Goal: Information Seeking & Learning: Find specific fact

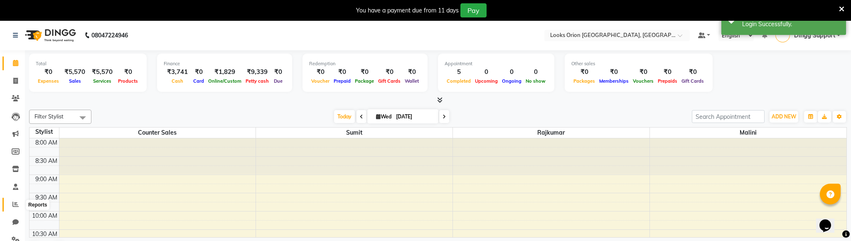
click at [12, 204] on icon at bounding box center [15, 204] width 6 height 6
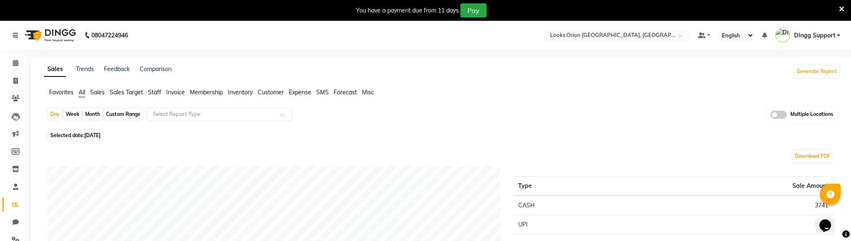
click at [173, 91] on span "Invoice" at bounding box center [175, 92] width 19 height 7
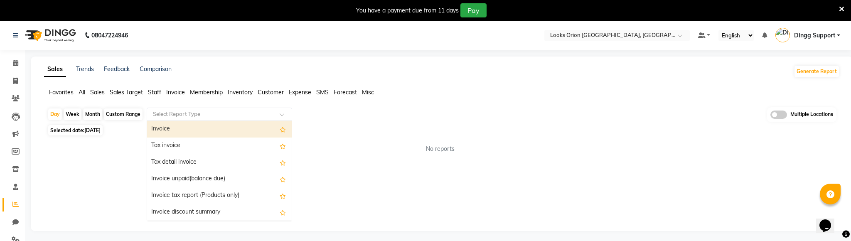
click at [238, 113] on input "text" at bounding box center [211, 114] width 120 height 8
click at [219, 125] on div "Invoice" at bounding box center [219, 129] width 145 height 17
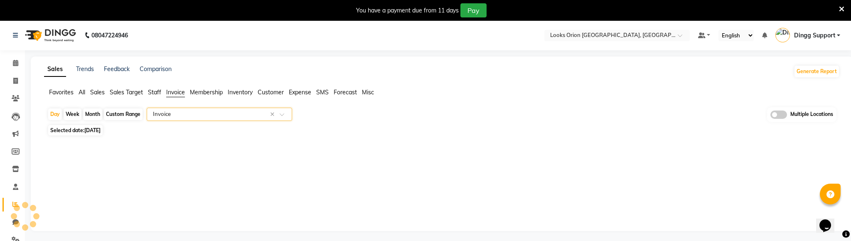
select select "full_report"
select select "pdf"
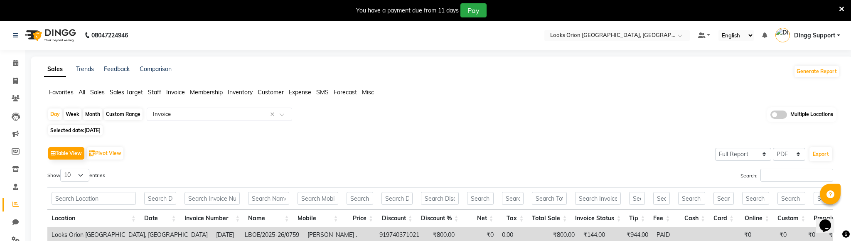
click at [79, 128] on span "Selected date: [DATE]" at bounding box center [75, 130] width 54 height 10
select select "9"
select select "2025"
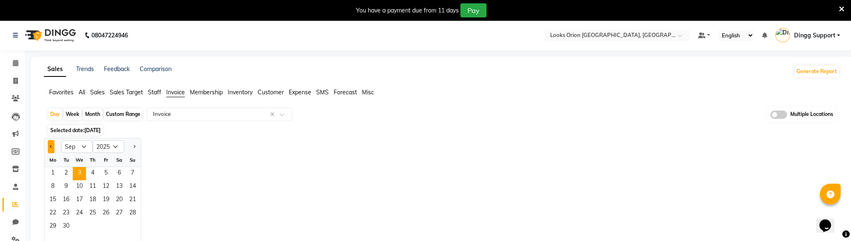
click at [51, 147] on span "Previous month" at bounding box center [51, 146] width 3 height 3
select select "6"
click at [134, 172] on span "1" at bounding box center [132, 173] width 13 height 13
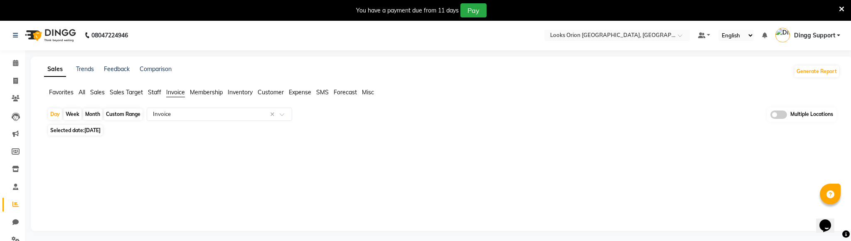
scroll to position [20, 0]
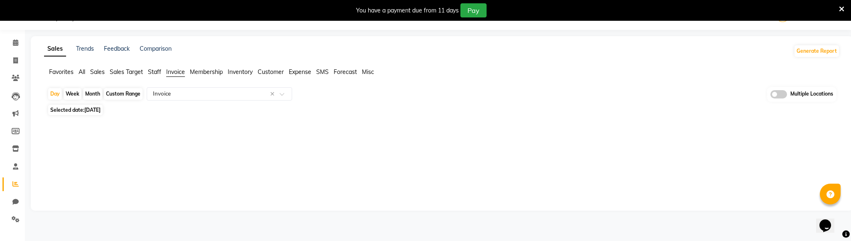
click at [840, 8] on icon at bounding box center [841, 8] width 5 height 7
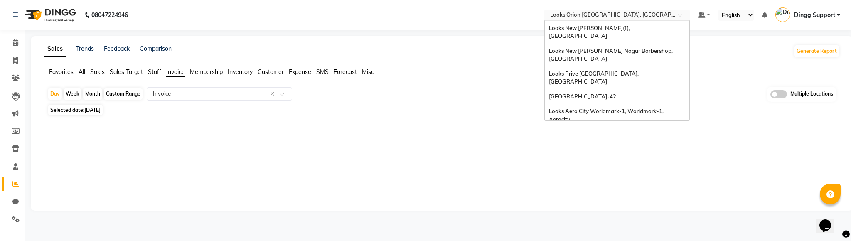
click at [640, 10] on div "Select Location × Looks Orion East Mall, Bengaluru" at bounding box center [618, 15] width 146 height 11
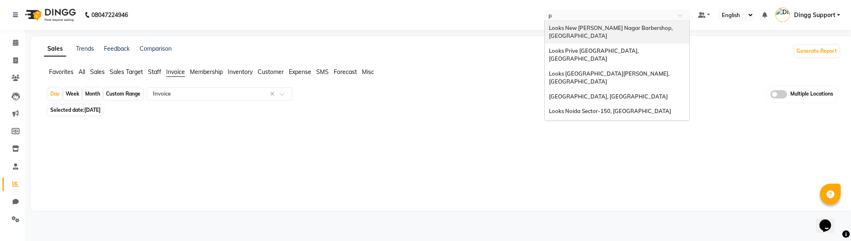
type input "po"
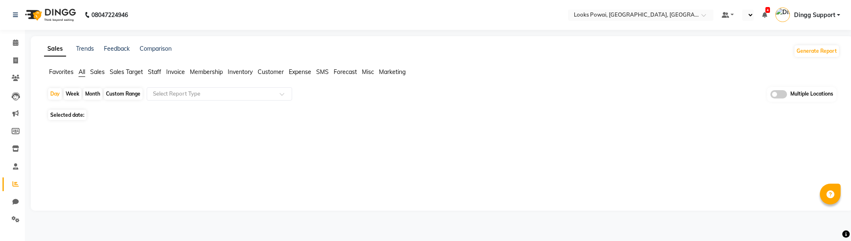
select select "en"
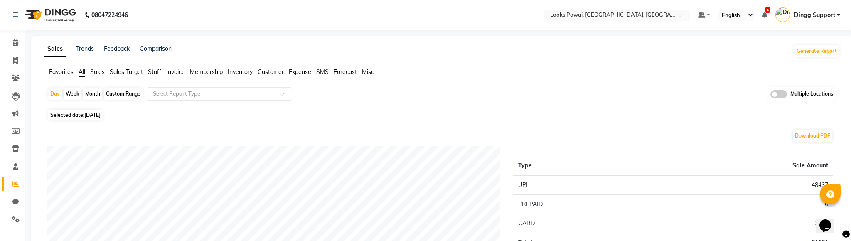
click at [173, 70] on span "Invoice" at bounding box center [175, 71] width 19 height 7
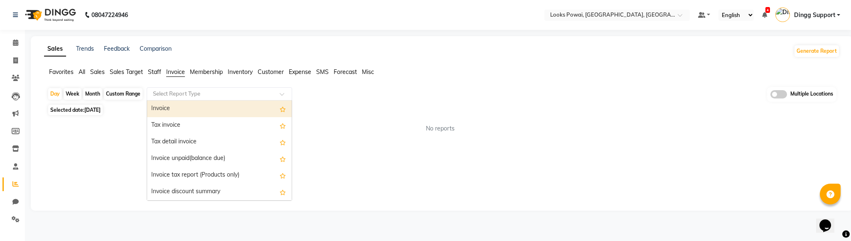
click at [217, 93] on input "text" at bounding box center [211, 94] width 120 height 8
click at [232, 108] on div "Invoice" at bounding box center [219, 109] width 145 height 17
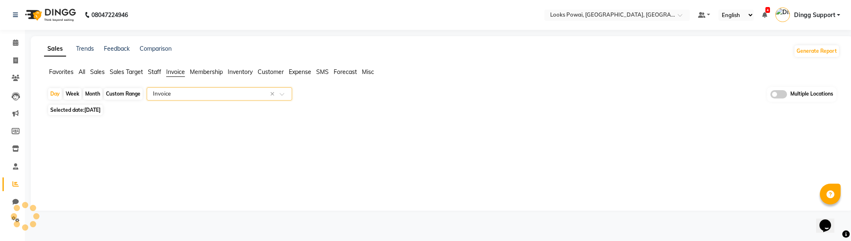
select select "full_report"
select select "pdf"
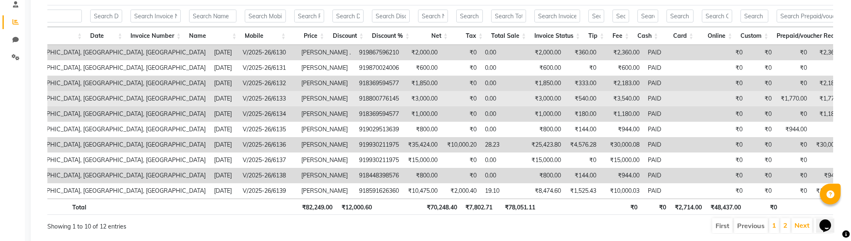
scroll to position [162, 0]
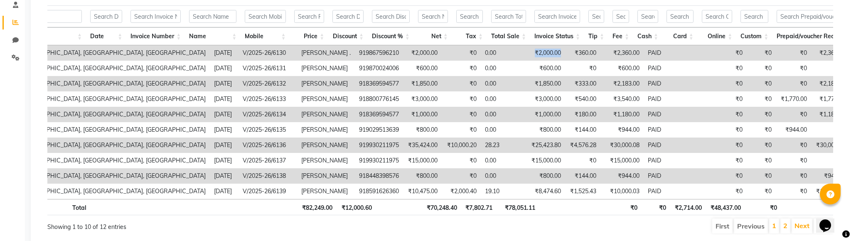
drag, startPoint x: 424, startPoint y: 52, endPoint x: 469, endPoint y: 52, distance: 44.5
click at [469, 52] on tr "Looks Powai, [GEOGRAPHIC_DATA], [GEOGRAPHIC_DATA], [GEOGRAPHIC_DATA] [DATE] V/2…" at bounding box center [773, 52] width 1588 height 15
click at [565, 52] on td "₹360.00" at bounding box center [582, 52] width 35 height 15
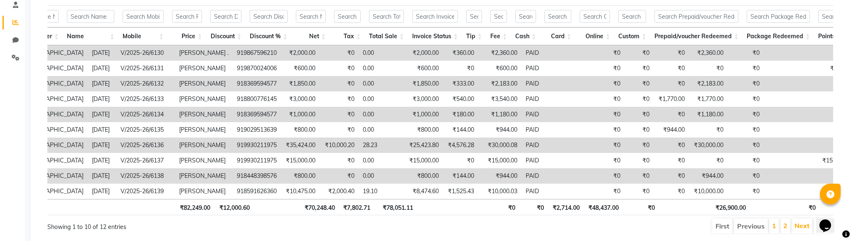
scroll to position [0, 0]
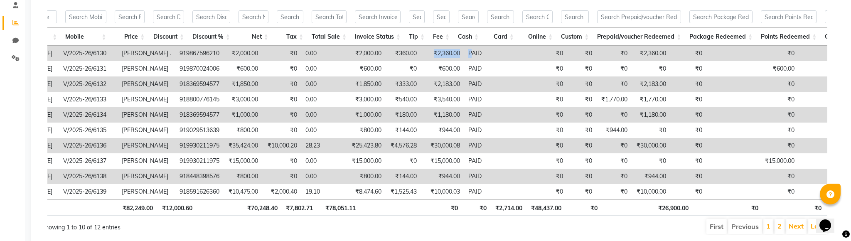
drag, startPoint x: 326, startPoint y: 51, endPoint x: 367, endPoint y: 54, distance: 40.5
click at [367, 54] on tr "Looks Powai, [GEOGRAPHIC_DATA], [GEOGRAPHIC_DATA], [GEOGRAPHIC_DATA] [DATE] V/2…" at bounding box center [594, 53] width 1588 height 15
click at [421, 54] on td "₹2,360.00" at bounding box center [442, 53] width 43 height 15
drag, startPoint x: 356, startPoint y: 52, endPoint x: 329, endPoint y: 52, distance: 27.0
click at [421, 52] on td "₹2,360.00" at bounding box center [442, 53] width 43 height 15
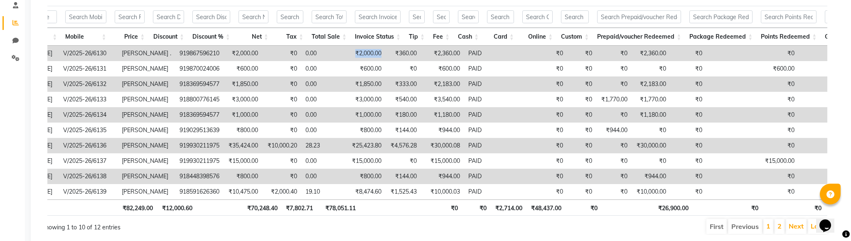
drag, startPoint x: 281, startPoint y: 54, endPoint x: 248, endPoint y: 54, distance: 33.3
click at [248, 54] on tr "Looks Powai, [GEOGRAPHIC_DATA], [GEOGRAPHIC_DATA], [GEOGRAPHIC_DATA] [DATE] V/2…" at bounding box center [594, 53] width 1588 height 15
drag, startPoint x: 356, startPoint y: 51, endPoint x: 324, endPoint y: 56, distance: 32.8
click at [421, 56] on td "₹2,360.00" at bounding box center [442, 53] width 43 height 15
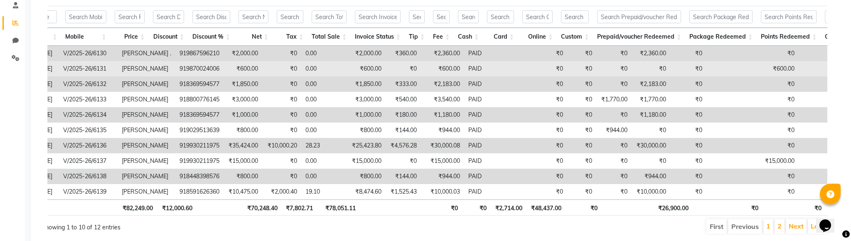
click at [421, 61] on td "₹600.00" at bounding box center [442, 68] width 43 height 15
drag, startPoint x: 356, startPoint y: 67, endPoint x: 328, endPoint y: 67, distance: 27.4
click at [421, 67] on td "₹600.00" at bounding box center [442, 68] width 43 height 15
drag, startPoint x: 279, startPoint y: 67, endPoint x: 255, endPoint y: 67, distance: 23.3
click at [347, 67] on td "₹600.00" at bounding box center [366, 68] width 39 height 15
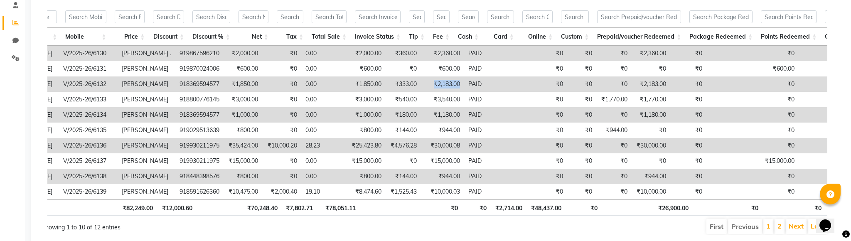
drag, startPoint x: 358, startPoint y: 84, endPoint x: 325, endPoint y: 86, distance: 32.5
click at [421, 86] on td "₹2,183.00" at bounding box center [442, 83] width 43 height 15
click at [19, 64] on link "Settings" at bounding box center [12, 59] width 20 height 14
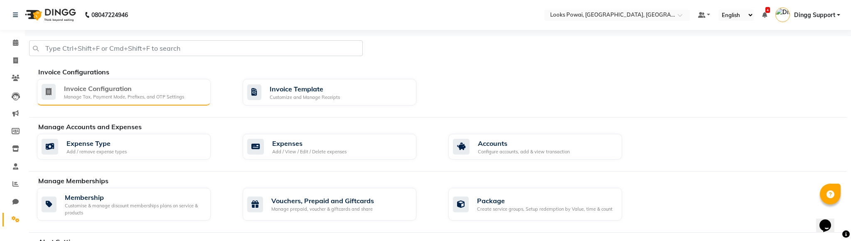
click at [113, 81] on div "Invoice Configuration Manage Tax, Payment Mode, Prefixes, and OTP Settings" at bounding box center [124, 92] width 174 height 27
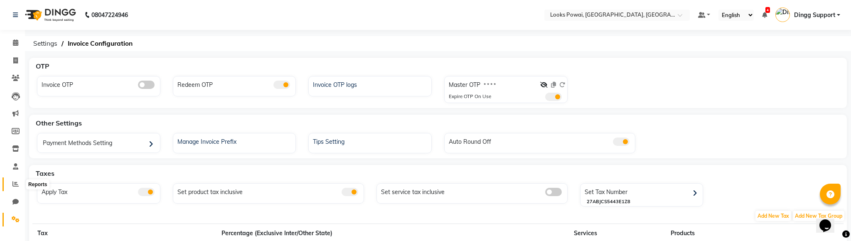
click at [15, 183] on icon at bounding box center [15, 184] width 6 height 6
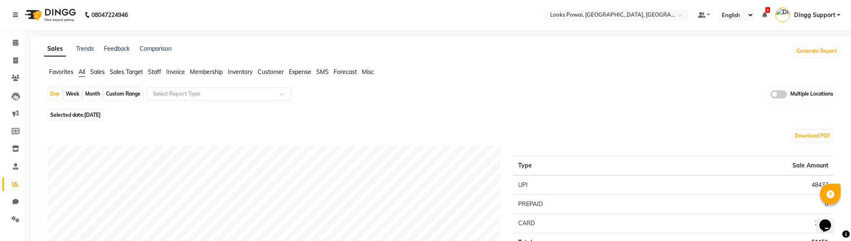
click at [173, 68] on li "Invoice" at bounding box center [175, 72] width 19 height 9
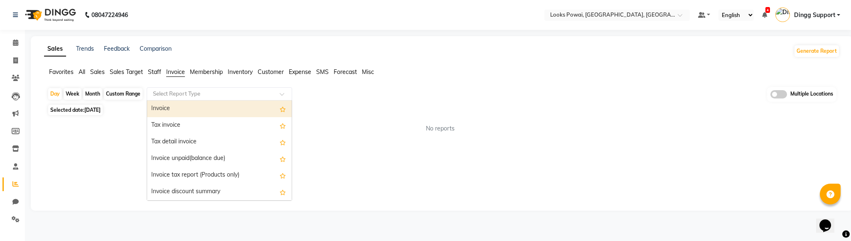
click at [237, 96] on input "text" at bounding box center [211, 94] width 120 height 8
click at [232, 115] on div "Invoice" at bounding box center [219, 109] width 145 height 17
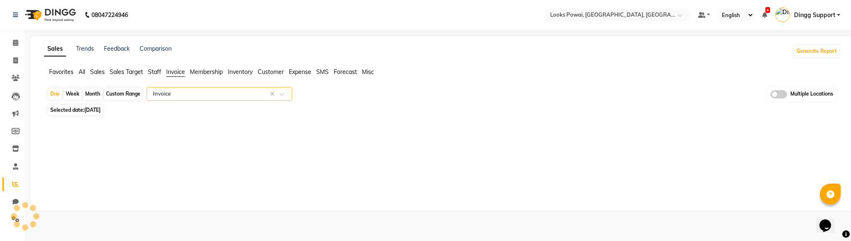
select select "full_report"
select select "pdf"
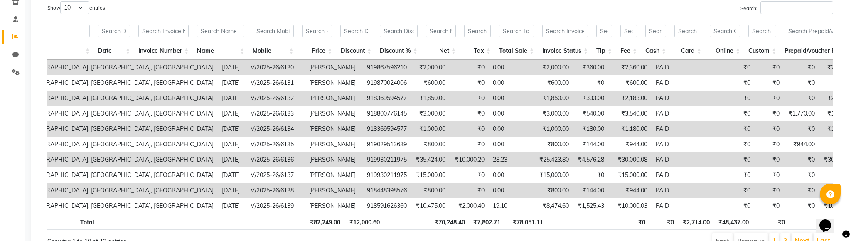
scroll to position [0, 100]
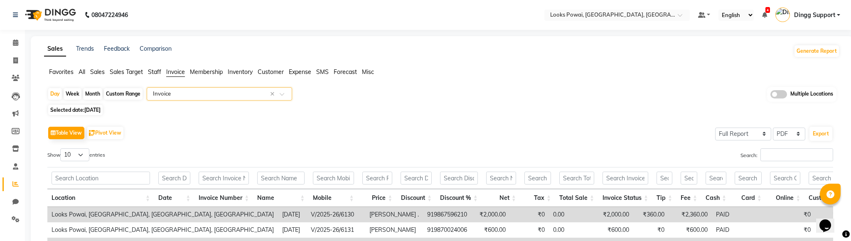
click at [221, 94] on input "text" at bounding box center [211, 94] width 120 height 8
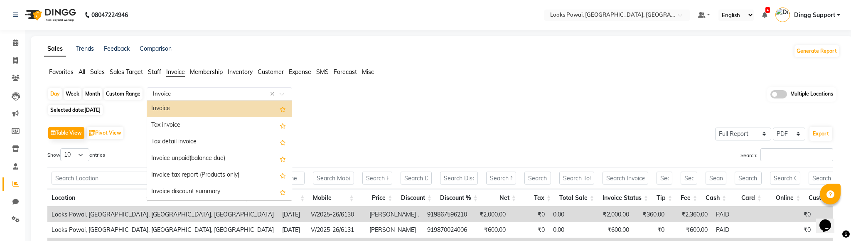
click at [96, 72] on span "Sales" at bounding box center [97, 71] width 15 height 7
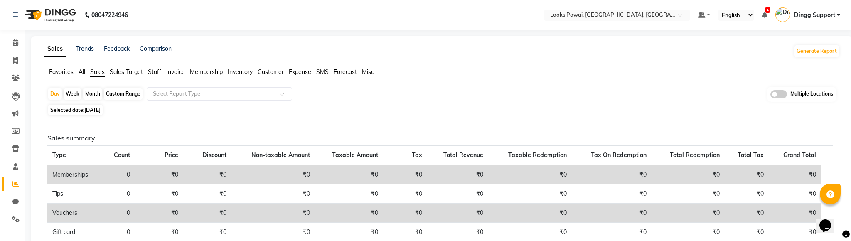
click at [217, 94] on input "text" at bounding box center [211, 94] width 120 height 8
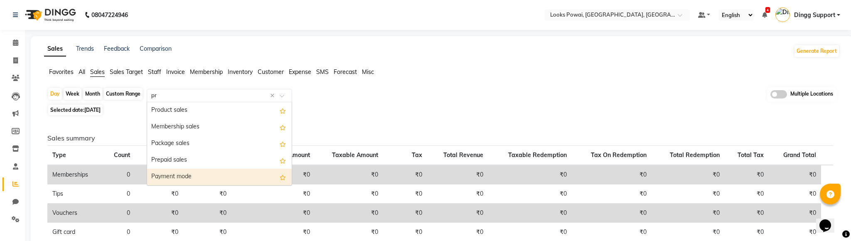
type input "pro"
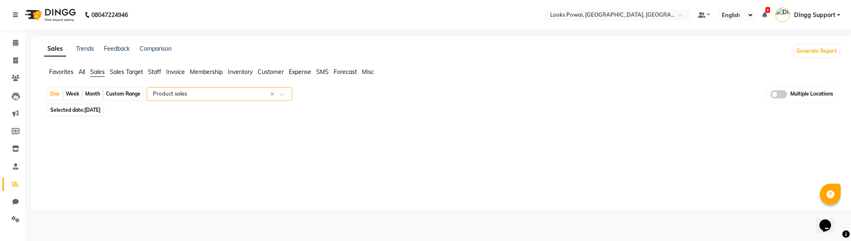
click at [94, 110] on span "[DATE]" at bounding box center [92, 110] width 16 height 6
select select "9"
select select "2025"
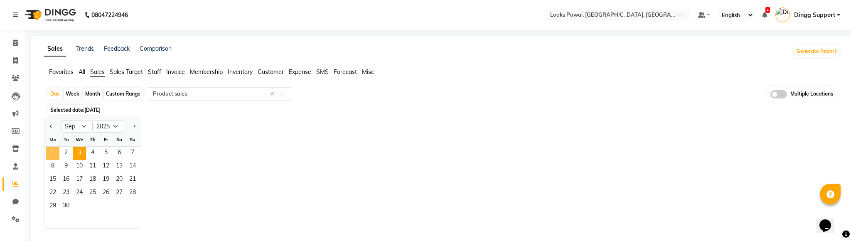
click at [52, 155] on span "1" at bounding box center [52, 153] width 13 height 13
select select "full_report"
select select "pdf"
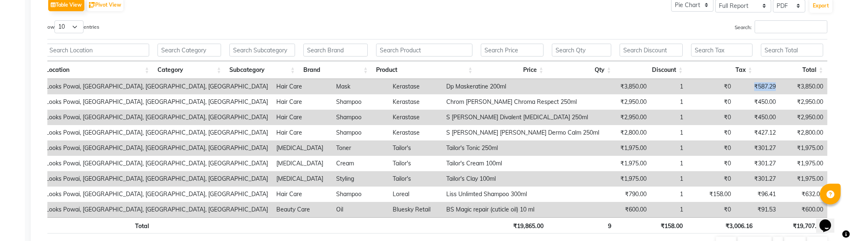
drag, startPoint x: 758, startPoint y: 81, endPoint x: 701, endPoint y: 84, distance: 56.7
click at [701, 84] on tr "Looks Powai, [GEOGRAPHIC_DATA], [GEOGRAPHIC_DATA], [GEOGRAPHIC_DATA] Hair Care …" at bounding box center [435, 86] width 786 height 15
drag, startPoint x: 551, startPoint y: 86, endPoint x: 482, endPoint y: 87, distance: 69.0
click at [482, 87] on tr "Looks Powai, [GEOGRAPHIC_DATA], [GEOGRAPHIC_DATA], [GEOGRAPHIC_DATA] Hair Care …" at bounding box center [435, 86] width 786 height 15
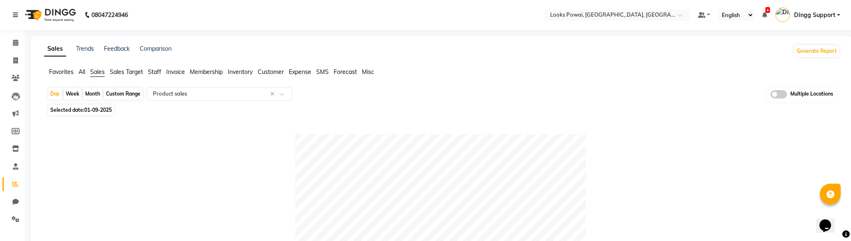
click at [178, 71] on span "Invoice" at bounding box center [175, 71] width 19 height 7
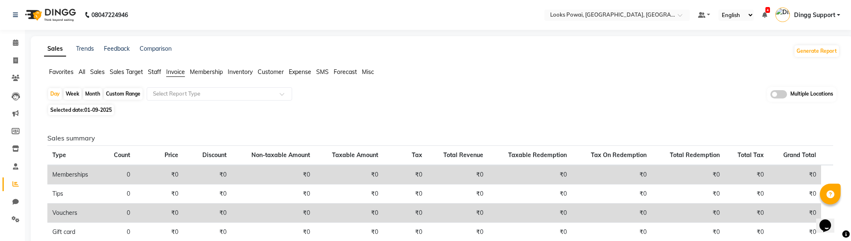
click at [99, 75] on span "Sales" at bounding box center [97, 71] width 15 height 7
click at [189, 90] on input "text" at bounding box center [211, 94] width 120 height 8
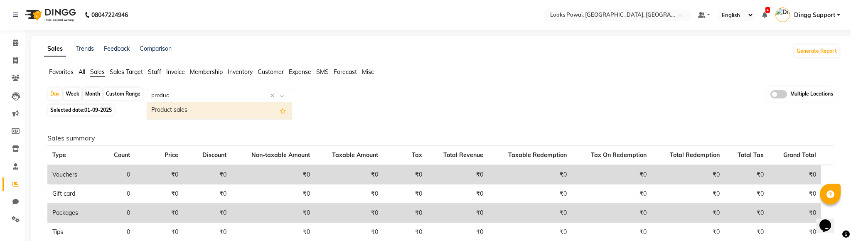
type input "product"
select select "full_report"
select select "pdf"
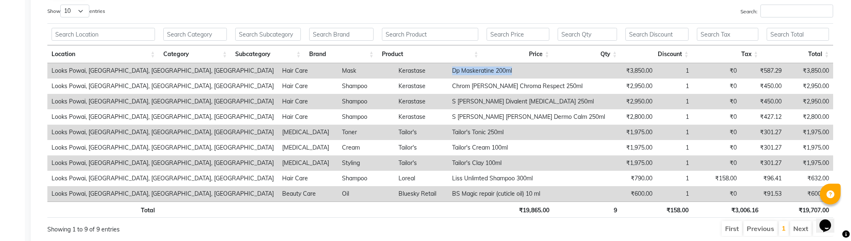
drag, startPoint x: 458, startPoint y: 71, endPoint x: 368, endPoint y: 69, distance: 89.8
click at [368, 69] on tr "Looks Powai, [GEOGRAPHIC_DATA], [GEOGRAPHIC_DATA], [GEOGRAPHIC_DATA] Hair Care …" at bounding box center [440, 70] width 786 height 15
copy tr "Dp Maskeratine 200ml"
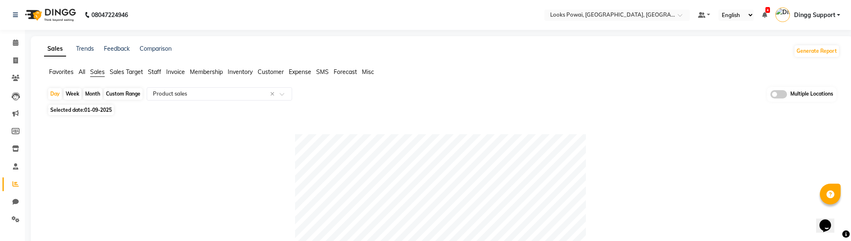
click at [178, 74] on span "Invoice" at bounding box center [175, 71] width 19 height 7
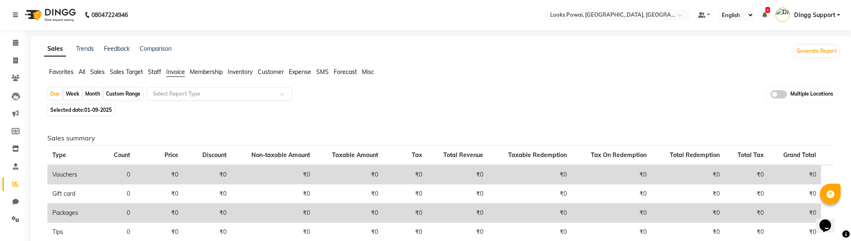
click at [219, 88] on div "Select Report Type" at bounding box center [220, 93] width 146 height 13
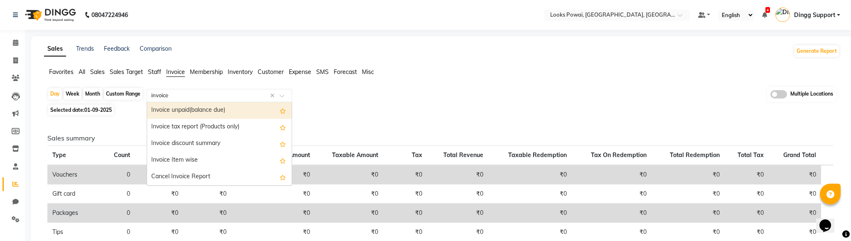
type input "invoice i"
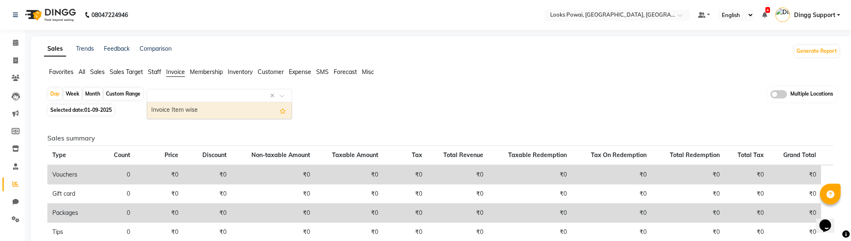
select select "full_report"
select select "pdf"
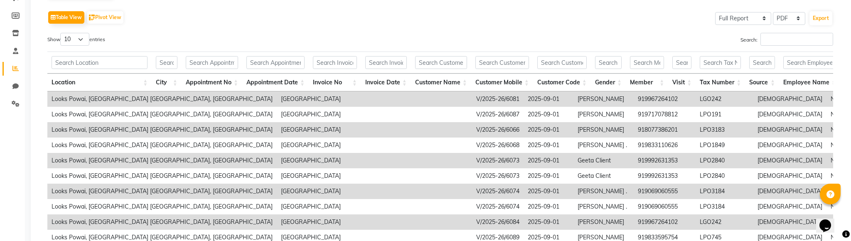
scroll to position [116, 0]
click at [801, 37] on input "Search:" at bounding box center [797, 38] width 73 height 13
paste input "Dp Maskeratine 200ml"
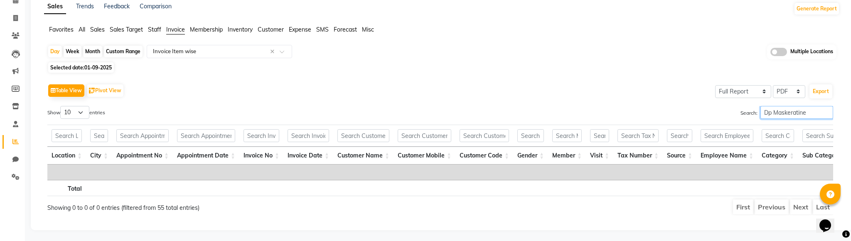
scroll to position [0, 0]
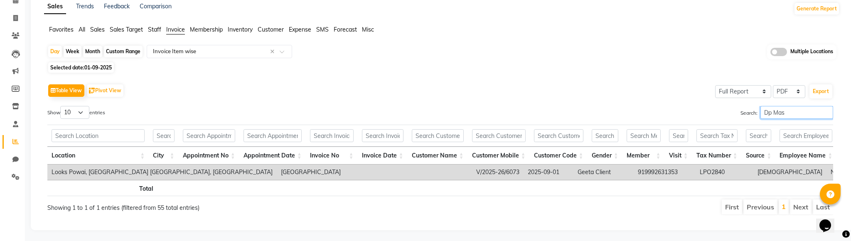
type input "Dp Mas"
drag, startPoint x: 365, startPoint y: 170, endPoint x: 318, endPoint y: 171, distance: 47.8
click at [472, 171] on td "V/2025-26/6073" at bounding box center [498, 172] width 52 height 15
copy td "V/2025-26/6073"
click at [205, 50] on input "text" at bounding box center [211, 51] width 120 height 8
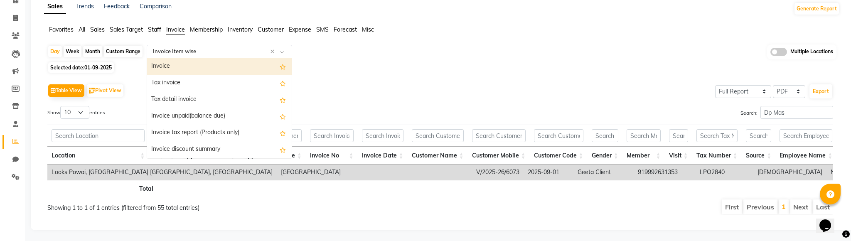
click at [197, 64] on div "Invoice" at bounding box center [219, 66] width 145 height 17
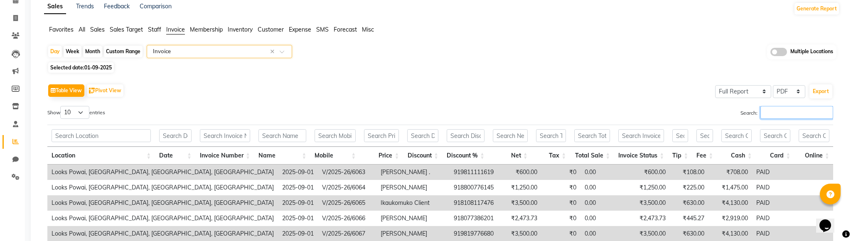
click at [796, 116] on input "Search:" at bounding box center [797, 112] width 73 height 13
paste input "V/2025-26/6073"
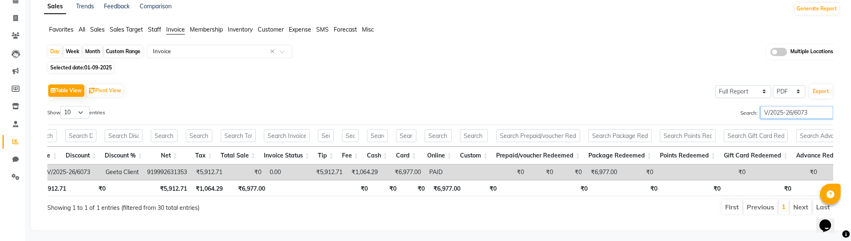
scroll to position [0, 254]
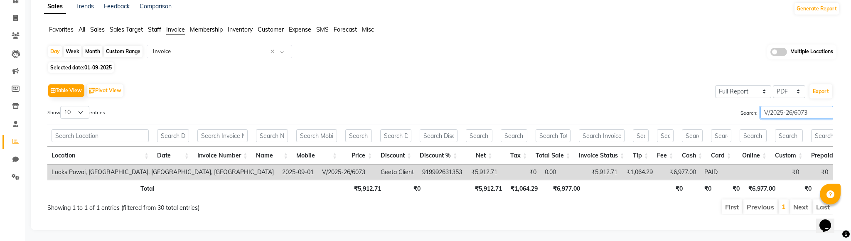
type input "V/2025-26/6073"
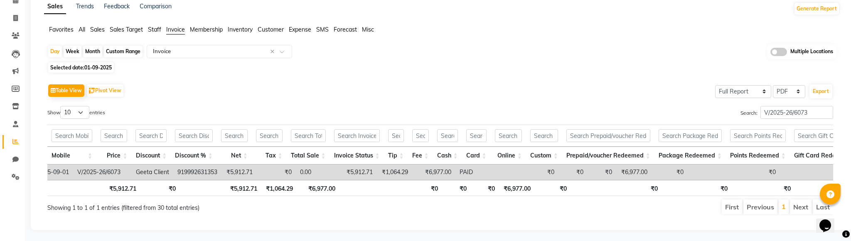
scroll to position [0, 0]
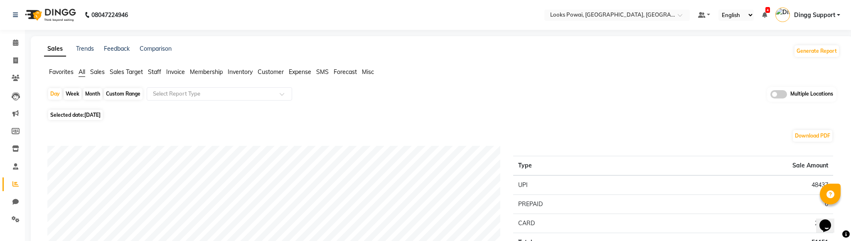
click at [174, 73] on span "Invoice" at bounding box center [175, 71] width 19 height 7
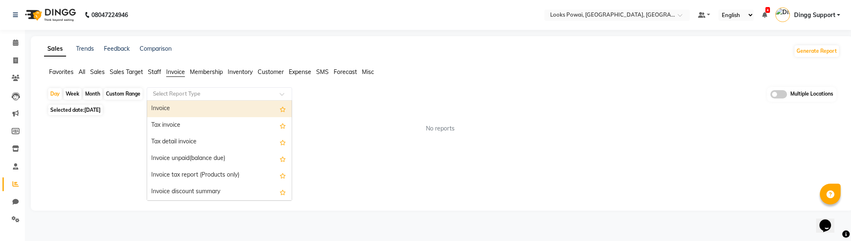
click at [237, 99] on div "Select Report Type" at bounding box center [220, 93] width 146 height 13
click at [208, 90] on input "text" at bounding box center [211, 94] width 120 height 8
click at [190, 106] on div "Invoice" at bounding box center [219, 109] width 145 height 17
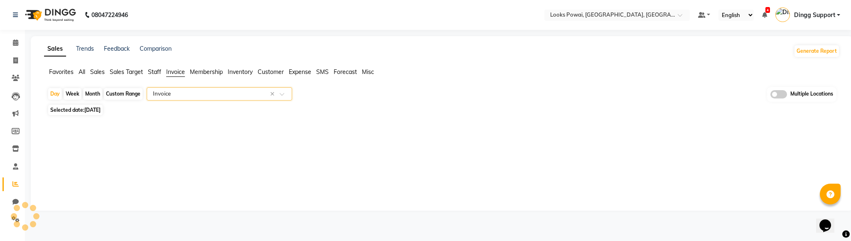
click at [83, 109] on span "Selected date: [DATE]" at bounding box center [75, 110] width 54 height 10
select select "9"
select select "2025"
select select "full_report"
select select "pdf"
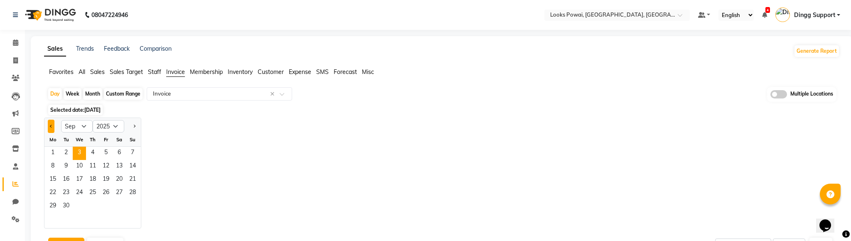
click at [51, 128] on button "Previous month" at bounding box center [51, 126] width 7 height 13
select select "7"
click at [69, 152] on span "1" at bounding box center [65, 153] width 13 height 13
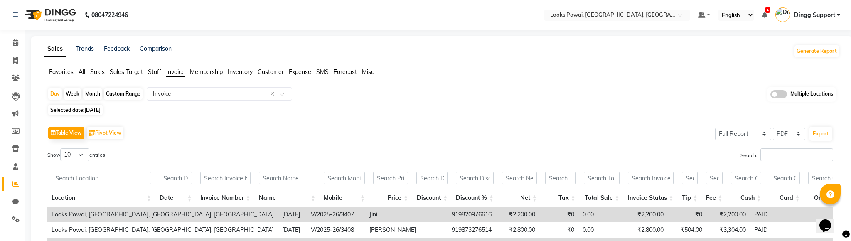
click at [64, 108] on span "Selected date: [DATE]" at bounding box center [75, 110] width 54 height 10
select select "7"
select select "2025"
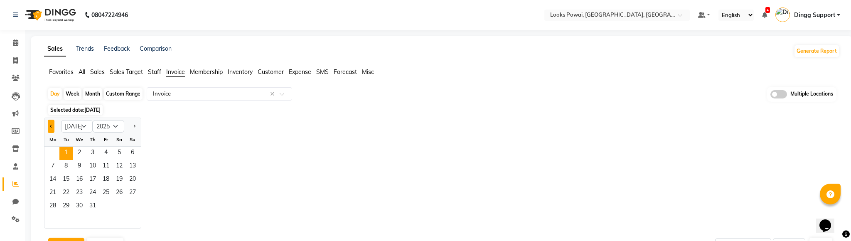
click at [51, 127] on button "Previous month" at bounding box center [51, 126] width 7 height 13
select select "6"
click at [131, 153] on span "1" at bounding box center [132, 153] width 13 height 13
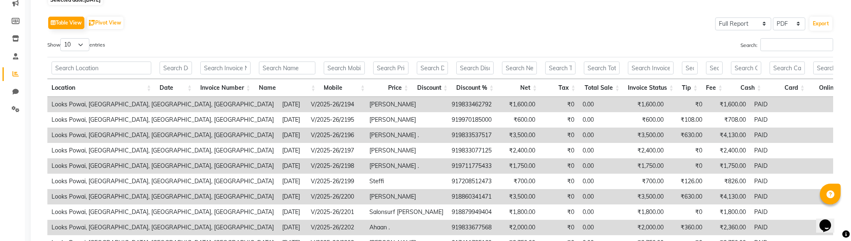
scroll to position [111, 0]
click at [488, 84] on th "Discount %" at bounding box center [475, 87] width 46 height 18
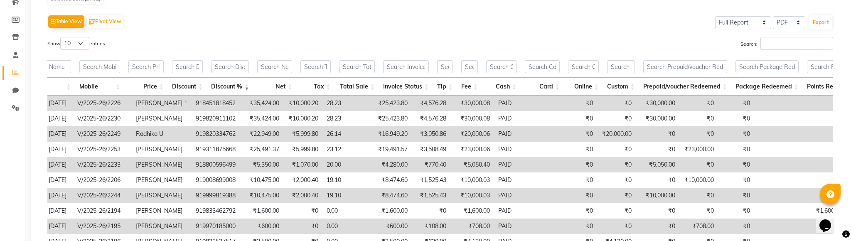
scroll to position [0, 0]
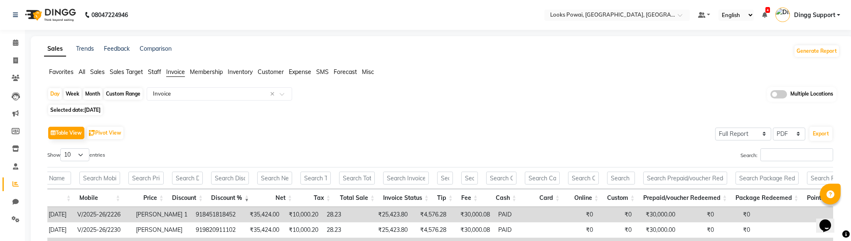
click at [93, 72] on span "Sales" at bounding box center [97, 71] width 15 height 7
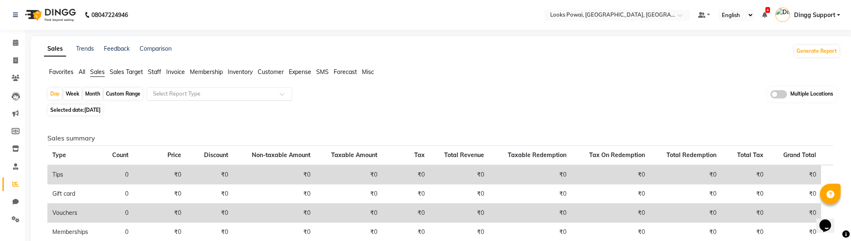
click at [202, 91] on input "text" at bounding box center [211, 94] width 120 height 8
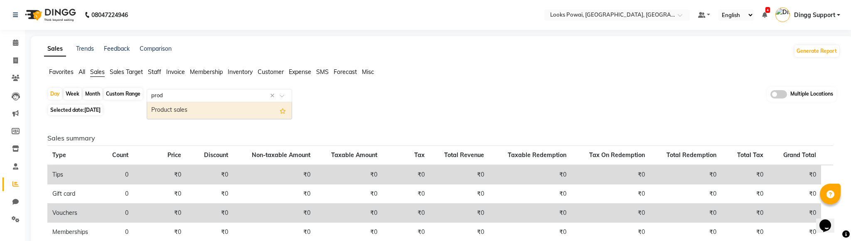
type input "produ"
click at [221, 109] on div "Product sales" at bounding box center [219, 110] width 145 height 17
select select "full_report"
select select "pdf"
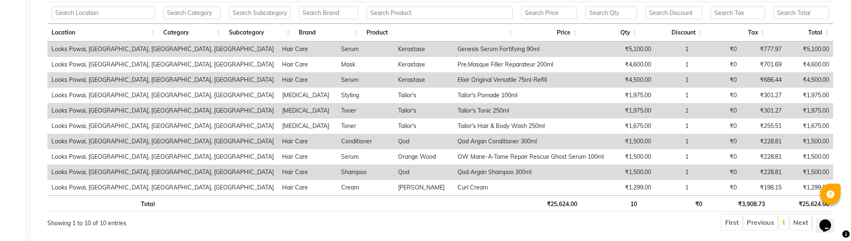
scroll to position [469, 0]
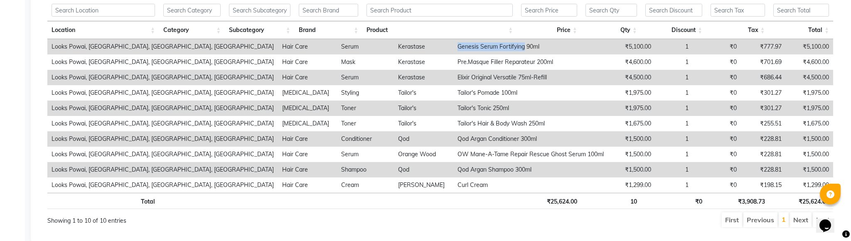
drag, startPoint x: 364, startPoint y: 46, endPoint x: 434, endPoint y: 49, distance: 69.5
click at [454, 49] on td "Genesis Serum Fortifying 90ml" at bounding box center [531, 46] width 155 height 15
copy td "Genesis Serum Fortifying"
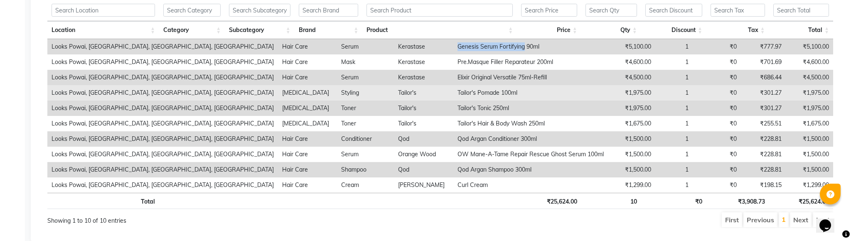
scroll to position [0, 0]
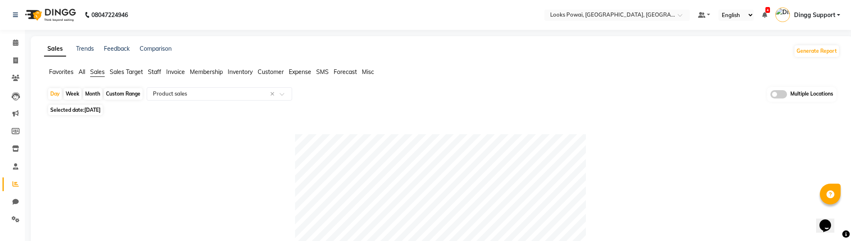
click at [183, 73] on span "Invoice" at bounding box center [175, 71] width 19 height 7
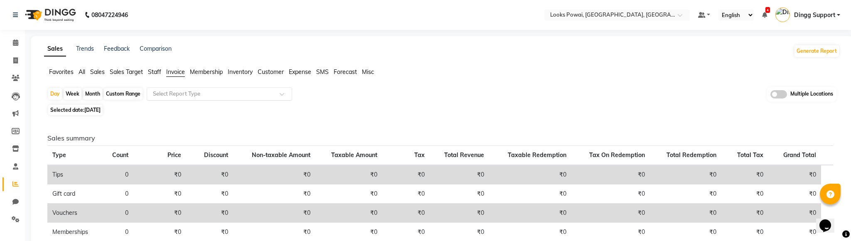
click at [237, 94] on input "text" at bounding box center [211, 94] width 120 height 8
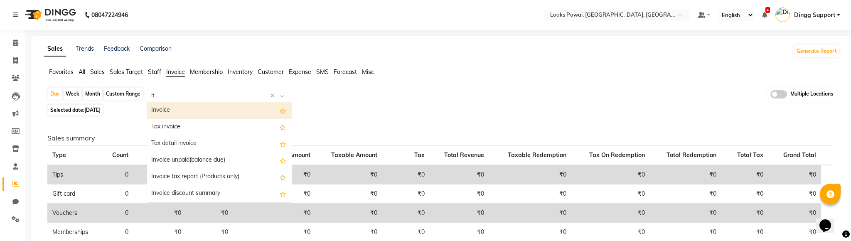
type input "ite"
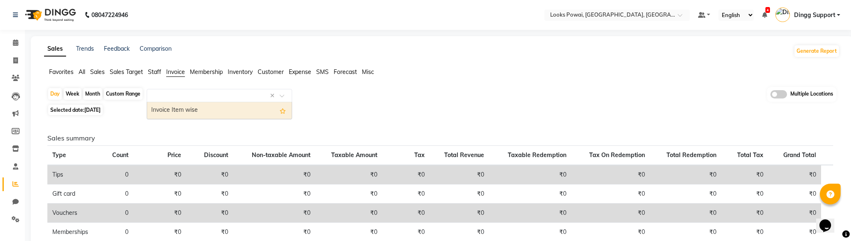
select select "full_report"
select select "pdf"
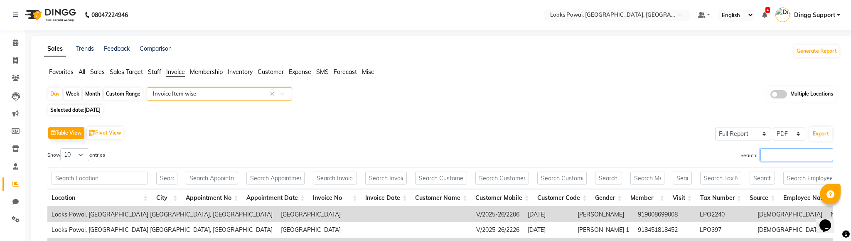
click at [784, 156] on input "Search:" at bounding box center [797, 154] width 73 height 13
paste input "Genesis Serum Fortifying"
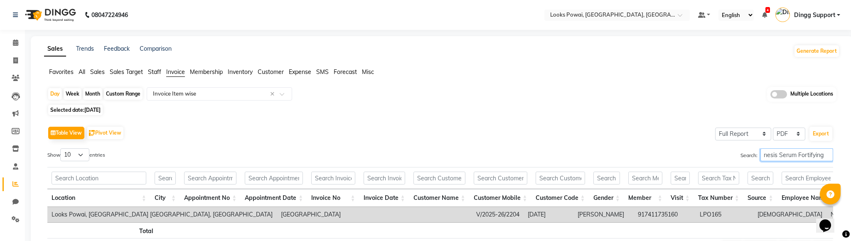
scroll to position [42, 0]
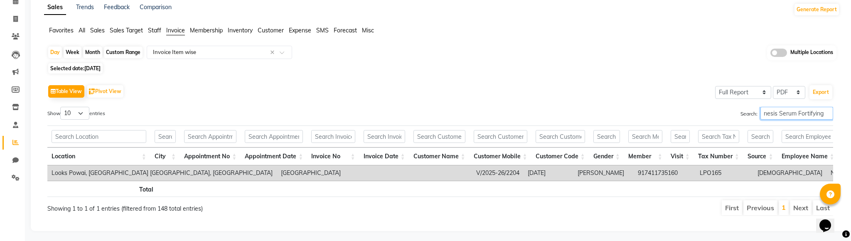
type input "Genesis Serum Fortifying"
drag, startPoint x: 363, startPoint y: 172, endPoint x: 316, endPoint y: 173, distance: 47.0
click at [472, 173] on td "V/2025-26/2204" at bounding box center [498, 172] width 52 height 15
copy td "V/2025-26/2204"
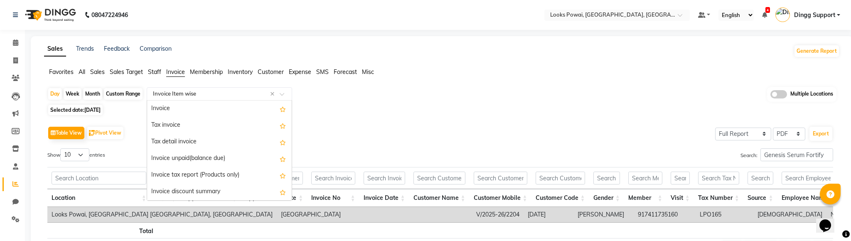
click at [210, 100] on ng-select "Select Report Type × Invoice Item wise × Invoice Tax invoice Tax detail invoice…" at bounding box center [220, 93] width 146 height 13
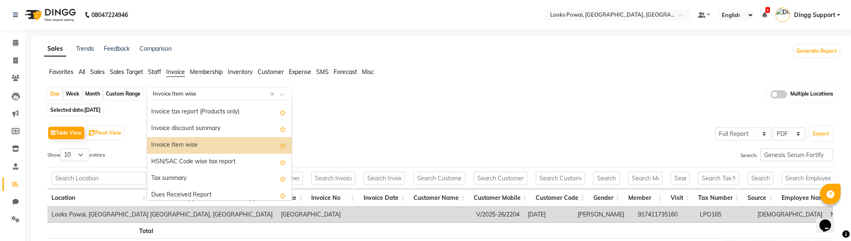
scroll to position [150, 0]
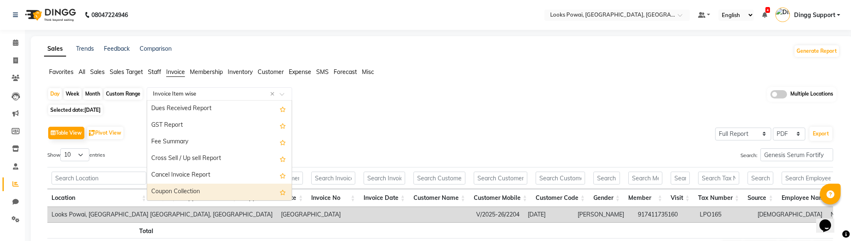
click at [754, 219] on td "[DEMOGRAPHIC_DATA]" at bounding box center [790, 214] width 73 height 15
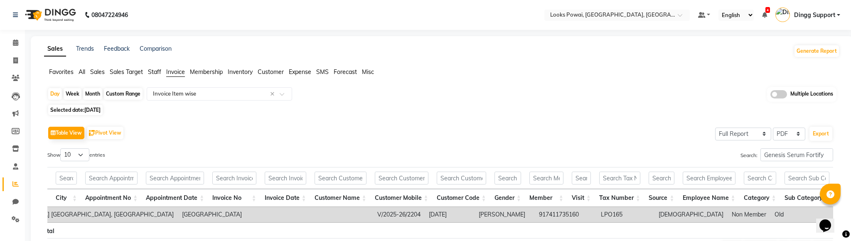
scroll to position [0, 241]
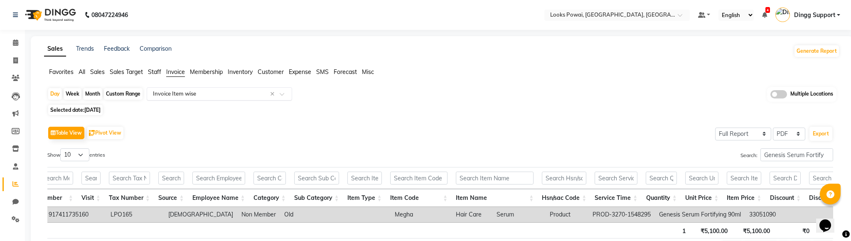
click at [178, 92] on input "text" at bounding box center [211, 94] width 120 height 8
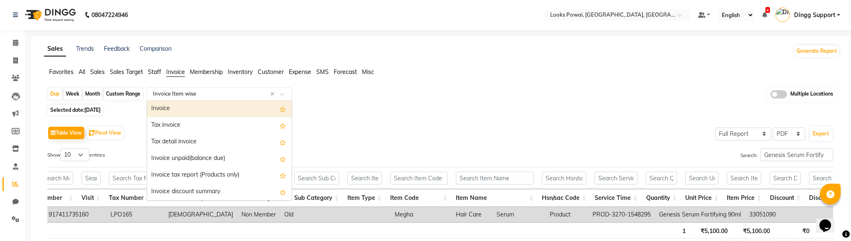
click at [179, 109] on div "Invoice" at bounding box center [219, 109] width 145 height 17
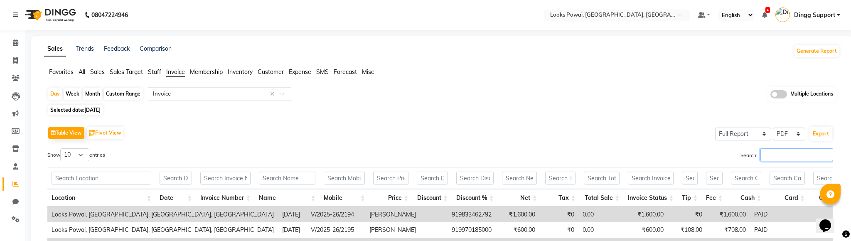
click at [784, 157] on input "Search:" at bounding box center [797, 154] width 73 height 13
paste input "000000001420000"
type input "000000001420000"
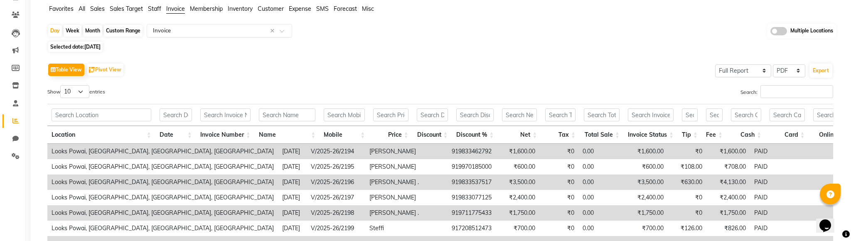
click at [212, 37] on ng-select "Select Report Type × Invoice ×" at bounding box center [220, 30] width 146 height 13
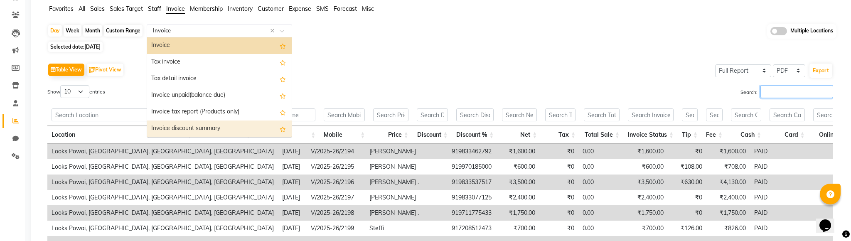
click at [815, 90] on input "Search:" at bounding box center [797, 91] width 73 height 13
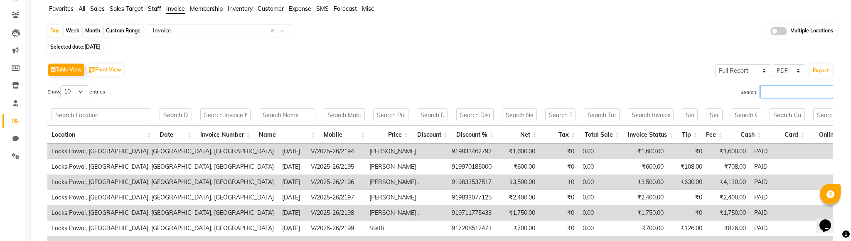
paste input "26/2204"
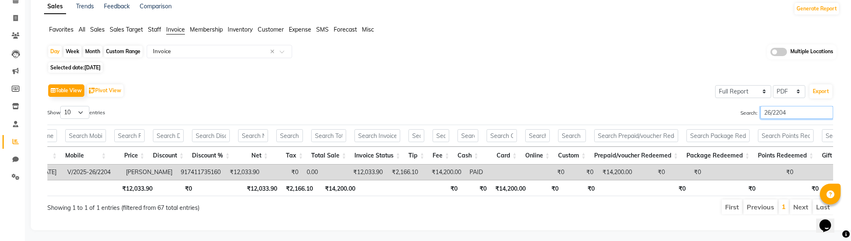
scroll to position [0, 245]
click at [579, 214] on div "Table View Pivot View Select Full Report Filtered Report Select CSV PDF Export …" at bounding box center [440, 148] width 799 height 147
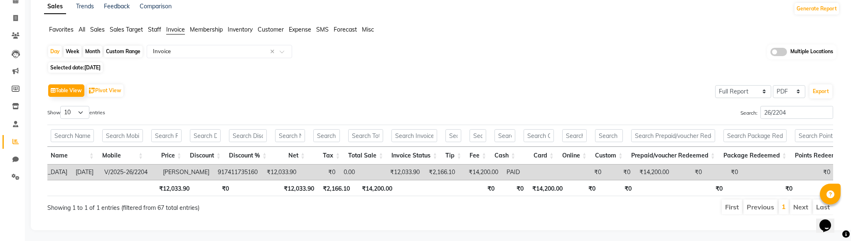
scroll to position [0, 195]
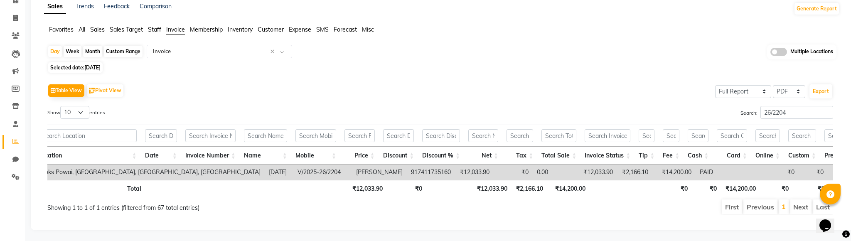
click at [413, 61] on div "Day Week Month Custom Range Select Report Type × Invoice × Multiple Locations S…" at bounding box center [442, 133] width 796 height 178
click at [617, 171] on td "₹2,166.10" at bounding box center [634, 172] width 35 height 15
click at [579, 170] on td "₹12,033.90" at bounding box center [598, 172] width 39 height 15
click at [653, 170] on td "₹14,200.00" at bounding box center [674, 172] width 43 height 15
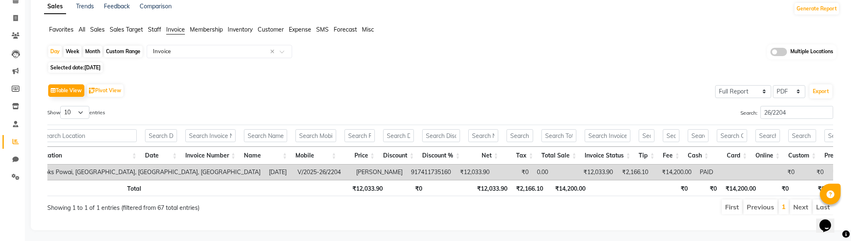
click at [579, 169] on td "₹12,033.90" at bounding box center [598, 172] width 39 height 15
click at [579, 170] on td "₹12,033.90" at bounding box center [598, 172] width 39 height 15
click at [794, 113] on input "26/2204" at bounding box center [797, 112] width 73 height 13
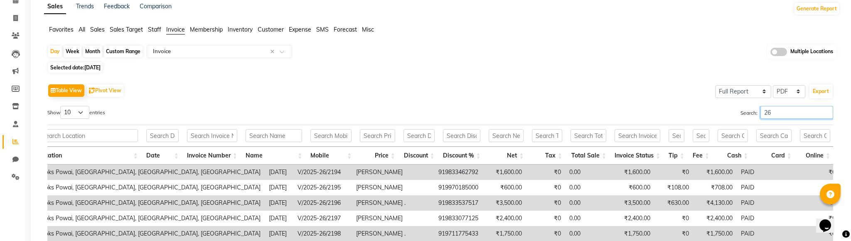
type input "2"
click at [435, 158] on th "Discount" at bounding box center [419, 156] width 39 height 18
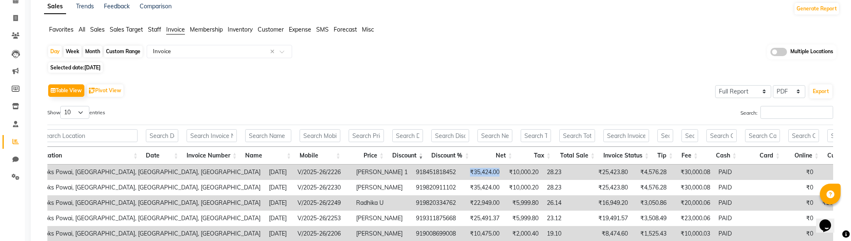
drag, startPoint x: 360, startPoint y: 172, endPoint x: 393, endPoint y: 173, distance: 32.4
click at [460, 173] on td "₹35,424.00" at bounding box center [482, 172] width 44 height 15
drag, startPoint x: 402, startPoint y: 172, endPoint x: 430, endPoint y: 173, distance: 27.9
click at [504, 173] on td "₹10,000.20" at bounding box center [523, 172] width 39 height 15
drag, startPoint x: 560, startPoint y: 173, endPoint x: 535, endPoint y: 172, distance: 25.0
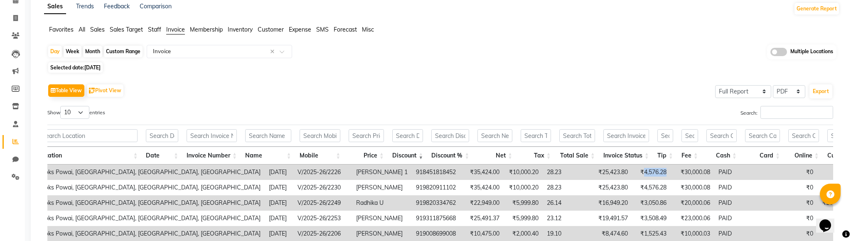
click at [632, 172] on td "₹4,576.28" at bounding box center [651, 172] width 39 height 15
drag, startPoint x: 522, startPoint y: 171, endPoint x: 491, endPoint y: 173, distance: 30.8
click at [589, 173] on td "₹25,423.80" at bounding box center [611, 172] width 44 height 15
click at [543, 175] on td "28.23" at bounding box center [566, 172] width 46 height 15
drag, startPoint x: 356, startPoint y: 170, endPoint x: 396, endPoint y: 171, distance: 39.5
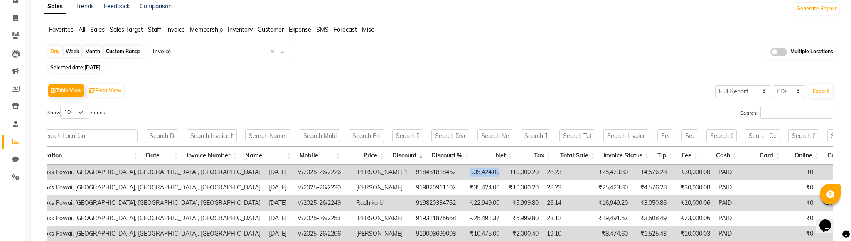
click at [396, 171] on tr "Looks Powai, [GEOGRAPHIC_DATA], [GEOGRAPHIC_DATA], [GEOGRAPHIC_DATA] [DATE] V/2…" at bounding box center [845, 172] width 1622 height 15
drag, startPoint x: 488, startPoint y: 171, endPoint x: 521, endPoint y: 171, distance: 33.3
click at [589, 171] on td "₹25,423.80" at bounding box center [611, 172] width 44 height 15
drag, startPoint x: 356, startPoint y: 172, endPoint x: 400, endPoint y: 173, distance: 43.7
click at [400, 173] on tr "Looks Powai, [GEOGRAPHIC_DATA], [GEOGRAPHIC_DATA], [GEOGRAPHIC_DATA] [DATE] V/2…" at bounding box center [845, 172] width 1622 height 15
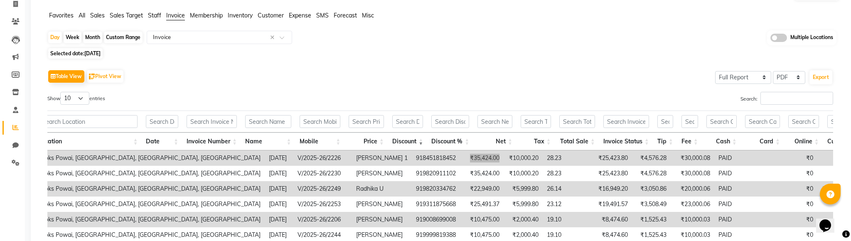
scroll to position [55, 0]
click at [460, 156] on td "₹35,424.00" at bounding box center [482, 159] width 44 height 15
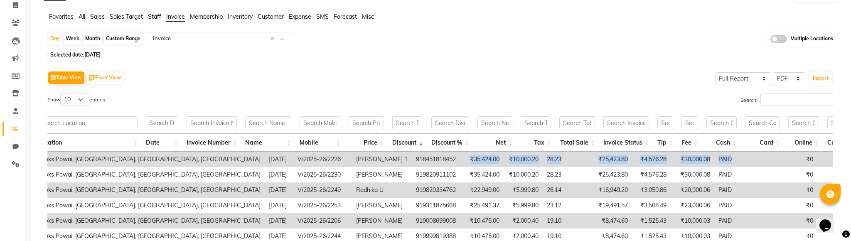
drag, startPoint x: 358, startPoint y: 157, endPoint x: 636, endPoint y: 156, distance: 277.7
click at [636, 156] on tr "Looks Powai, [GEOGRAPHIC_DATA], [GEOGRAPHIC_DATA], [GEOGRAPHIC_DATA] [DATE] V/2…" at bounding box center [845, 159] width 1622 height 15
click at [715, 160] on td "PAID" at bounding box center [742, 159] width 54 height 15
drag, startPoint x: 659, startPoint y: 160, endPoint x: 360, endPoint y: 157, distance: 298.9
click at [360, 157] on tr "Looks Powai, [GEOGRAPHIC_DATA], [GEOGRAPHIC_DATA], [GEOGRAPHIC_DATA] [DATE] V/2…" at bounding box center [845, 159] width 1622 height 15
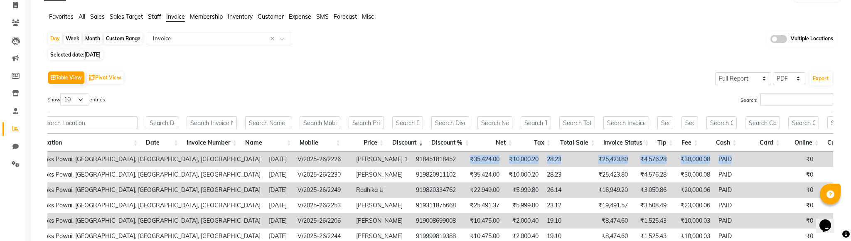
click at [589, 158] on td "₹25,423.80" at bounding box center [611, 159] width 44 height 15
drag, startPoint x: 489, startPoint y: 158, endPoint x: 525, endPoint y: 156, distance: 36.2
click at [525, 156] on tr "Looks Powai, [GEOGRAPHIC_DATA], [GEOGRAPHIC_DATA], [GEOGRAPHIC_DATA] [DATE] V/2…" at bounding box center [845, 159] width 1622 height 15
drag, startPoint x: 560, startPoint y: 158, endPoint x: 528, endPoint y: 158, distance: 32.0
click at [632, 158] on td "₹4,576.28" at bounding box center [651, 159] width 39 height 15
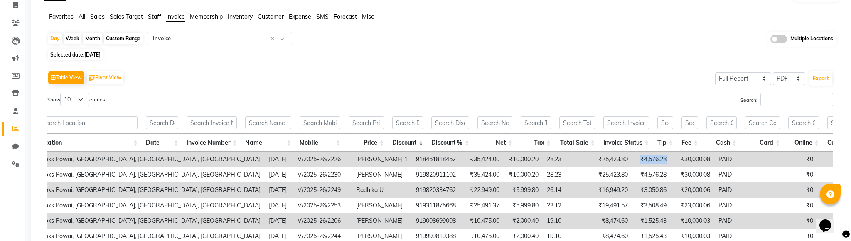
click at [632, 161] on td "₹4,576.28" at bounding box center [651, 159] width 39 height 15
drag, startPoint x: 560, startPoint y: 161, endPoint x: 485, endPoint y: 161, distance: 74.8
click at [485, 161] on tr "Looks Powai, [GEOGRAPHIC_DATA], [GEOGRAPHIC_DATA], [GEOGRAPHIC_DATA] [DATE] V/2…" at bounding box center [845, 159] width 1622 height 15
click at [632, 157] on td "₹4,576.28" at bounding box center [651, 159] width 39 height 15
drag, startPoint x: 561, startPoint y: 159, endPoint x: 490, endPoint y: 160, distance: 71.5
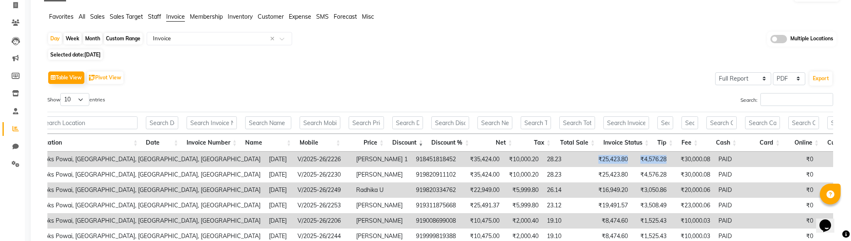
click at [490, 160] on tr "Looks Powai, [GEOGRAPHIC_DATA], [GEOGRAPHIC_DATA], [GEOGRAPHIC_DATA] [DATE] V/2…" at bounding box center [845, 159] width 1622 height 15
drag, startPoint x: 606, startPoint y: 158, endPoint x: 566, endPoint y: 161, distance: 40.1
click at [671, 161] on td "₹30,000.08" at bounding box center [693, 159] width 44 height 15
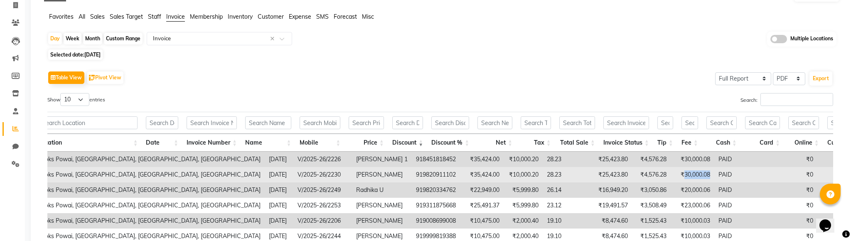
drag, startPoint x: 607, startPoint y: 173, endPoint x: 574, endPoint y: 174, distance: 32.5
click at [671, 174] on td "₹30,000.08" at bounding box center [693, 174] width 44 height 15
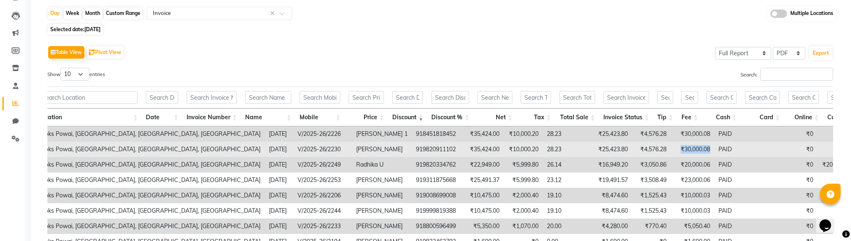
scroll to position [91, 0]
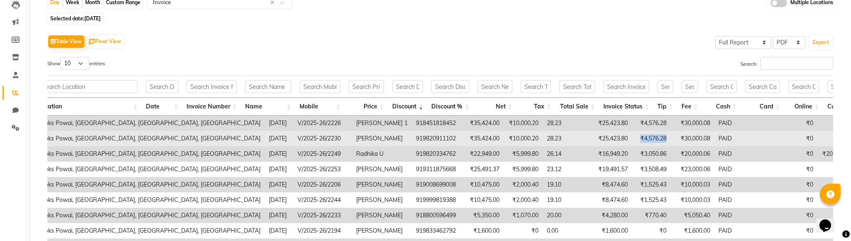
drag, startPoint x: 560, startPoint y: 138, endPoint x: 523, endPoint y: 139, distance: 37.8
click at [523, 139] on tr "Looks Powai, [GEOGRAPHIC_DATA], [GEOGRAPHIC_DATA], [GEOGRAPHIC_DATA] [DATE] V/2…" at bounding box center [845, 138] width 1622 height 15
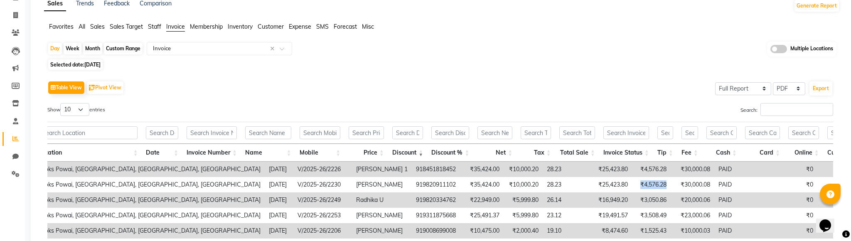
scroll to position [0, 0]
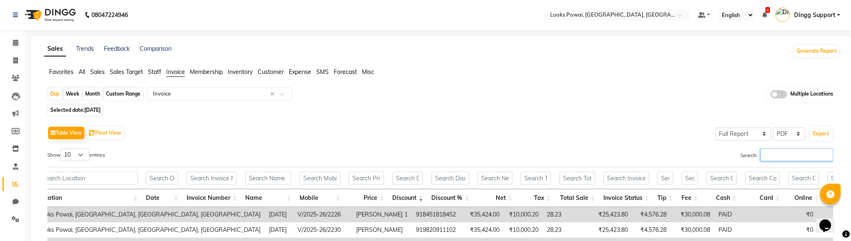
click at [788, 157] on input "Search:" at bounding box center [797, 154] width 73 height 13
paste input "26/2204"
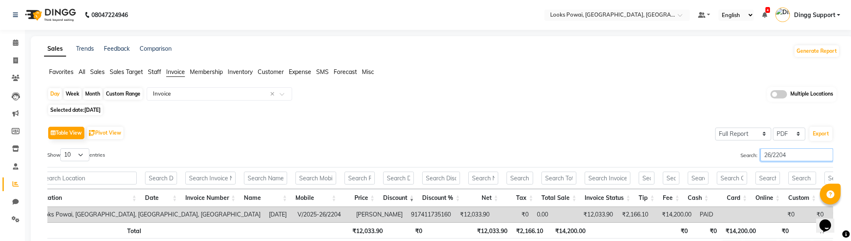
scroll to position [42, 0]
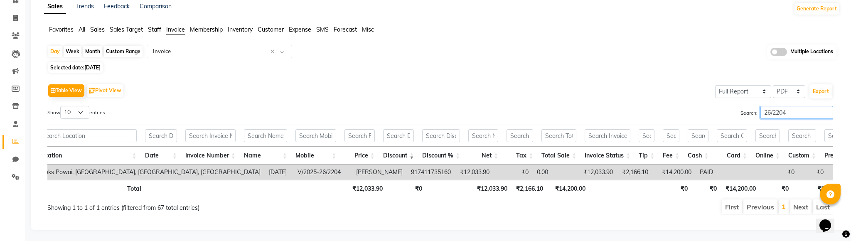
type input "26/2204"
click at [671, 217] on div "Table View Pivot View Select Full Report Filtered Report Select CSV PDF Export …" at bounding box center [440, 148] width 799 height 147
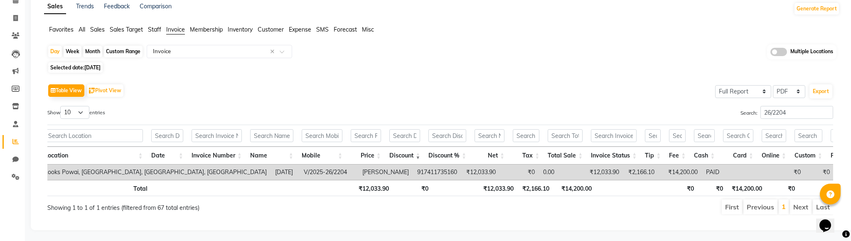
scroll to position [0, 0]
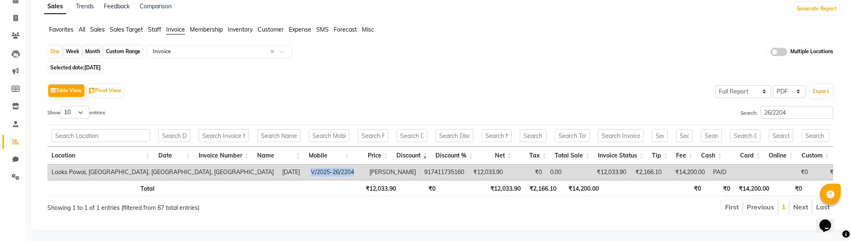
drag, startPoint x: 251, startPoint y: 169, endPoint x: 202, endPoint y: 173, distance: 49.2
click at [307, 173] on td "V/2025-26/2204" at bounding box center [336, 172] width 59 height 15
copy td "V/2025-26/2204"
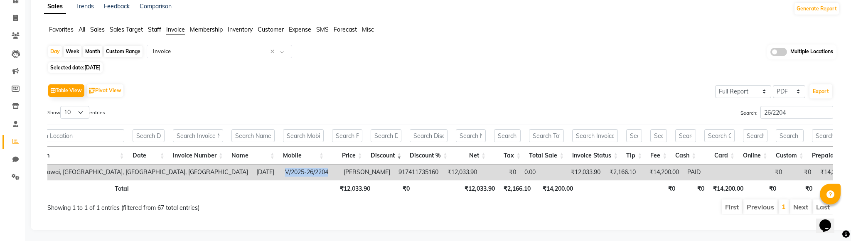
scroll to position [0, 62]
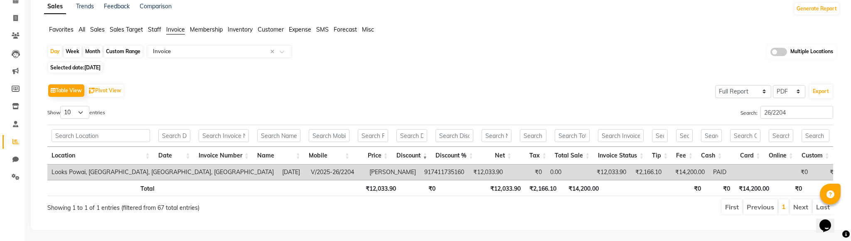
click at [592, 177] on td "₹12,033.90" at bounding box center [611, 172] width 39 height 15
drag, startPoint x: 489, startPoint y: 172, endPoint x: 526, endPoint y: 173, distance: 36.6
click at [526, 173] on tr "Looks Powai, [GEOGRAPHIC_DATA], [GEOGRAPHIC_DATA], [GEOGRAPHIC_DATA] [DATE] V/2…" at bounding box center [838, 172] width 1583 height 15
click at [631, 174] on td "₹2,166.10" at bounding box center [648, 172] width 35 height 15
drag, startPoint x: 560, startPoint y: 174, endPoint x: 535, endPoint y: 174, distance: 25.4
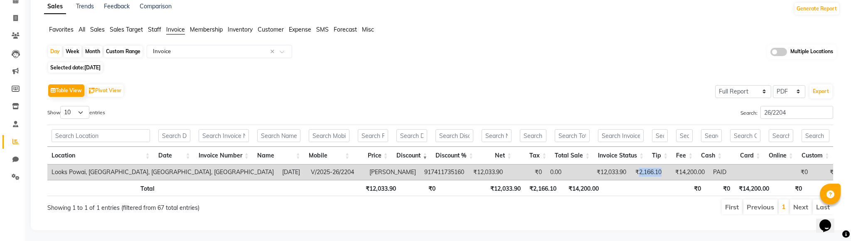
click at [631, 174] on td "₹2,166.10" at bounding box center [648, 172] width 35 height 15
drag, startPoint x: 602, startPoint y: 172, endPoint x: 565, endPoint y: 172, distance: 37.4
click at [666, 172] on td "₹14,200.00" at bounding box center [687, 172] width 43 height 15
click at [631, 171] on td "₹2,166.10" at bounding box center [648, 172] width 35 height 15
drag, startPoint x: 560, startPoint y: 173, endPoint x: 530, endPoint y: 174, distance: 30.4
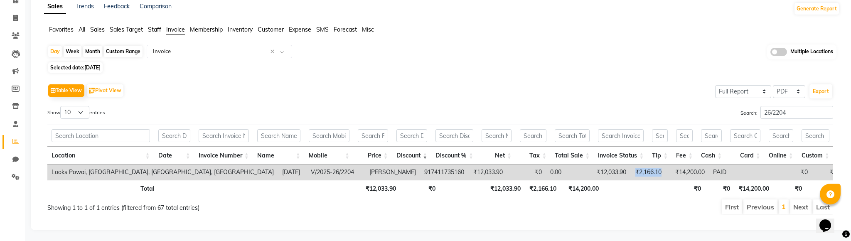
click at [631, 173] on td "₹2,166.10" at bounding box center [648, 172] width 35 height 15
click at [592, 173] on td "₹12,033.90" at bounding box center [611, 172] width 39 height 15
drag, startPoint x: 524, startPoint y: 173, endPoint x: 491, endPoint y: 173, distance: 32.8
click at [592, 173] on td "₹12,033.90" at bounding box center [611, 172] width 39 height 15
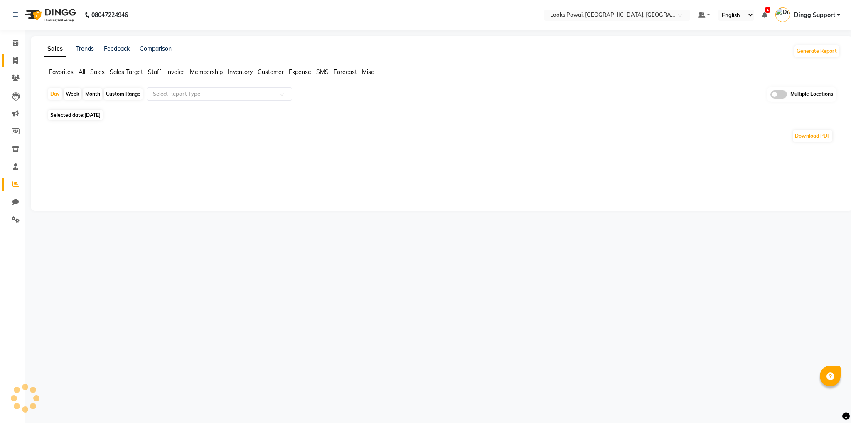
click at [15, 58] on icon at bounding box center [15, 60] width 5 height 6
select select "service"
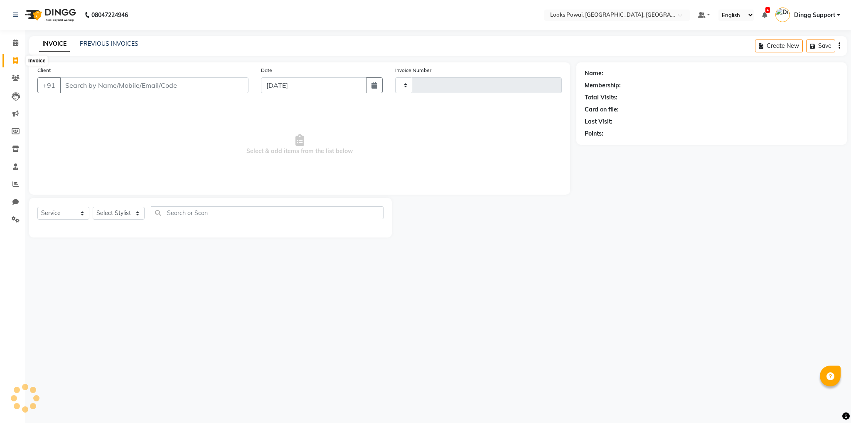
type input "6143"
select select "7408"
click at [110, 43] on link "PREVIOUS INVOICES" at bounding box center [109, 43] width 59 height 7
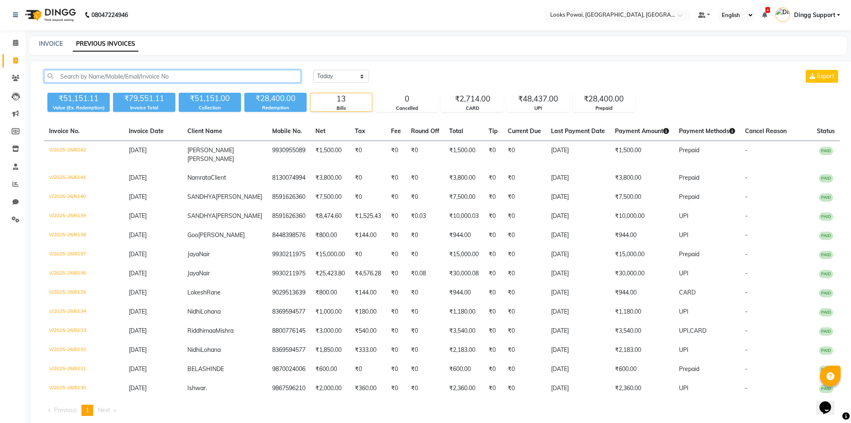
click at [153, 76] on input "text" at bounding box center [172, 76] width 257 height 13
paste input "V/2025-26/2204"
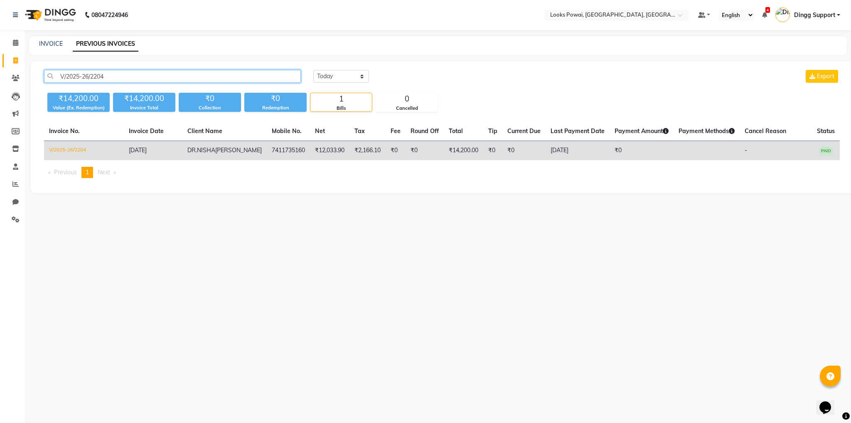
type input "V/2025-26/2204"
click at [358, 146] on td "₹2,166.10" at bounding box center [368, 151] width 36 height 20
